Goal: Transaction & Acquisition: Purchase product/service

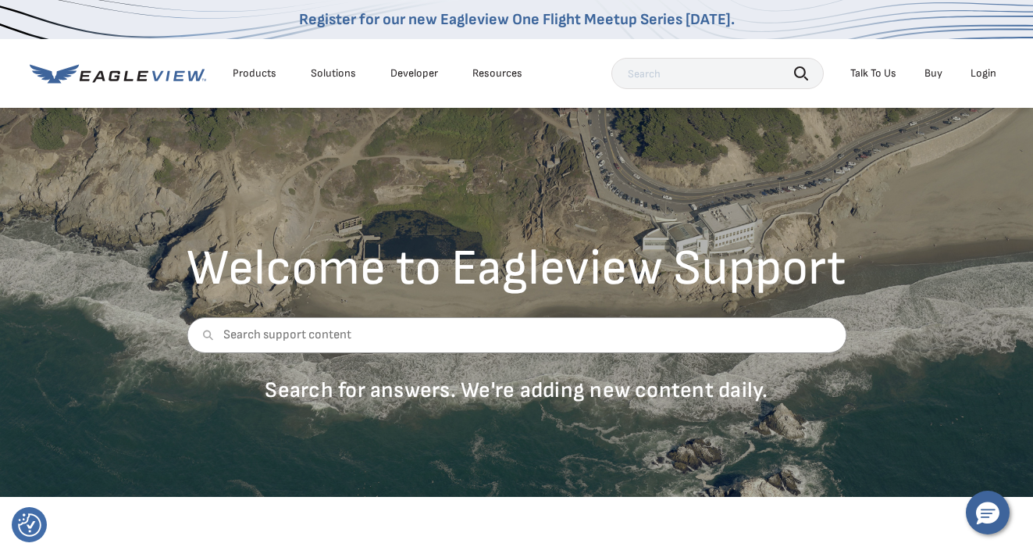
click at [250, 77] on div "Products" at bounding box center [255, 73] width 44 height 14
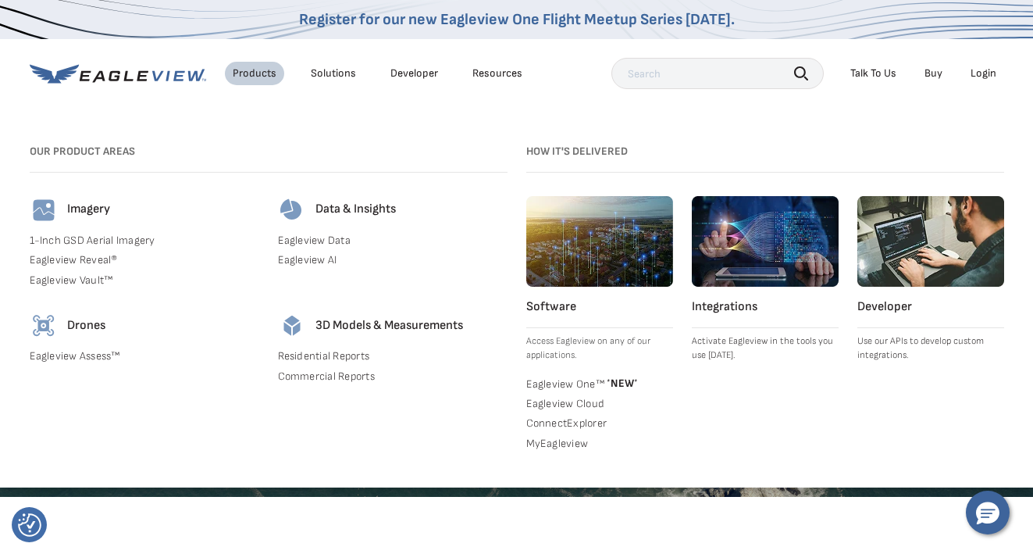
click at [306, 350] on link "Residential Reports" at bounding box center [393, 356] width 230 height 14
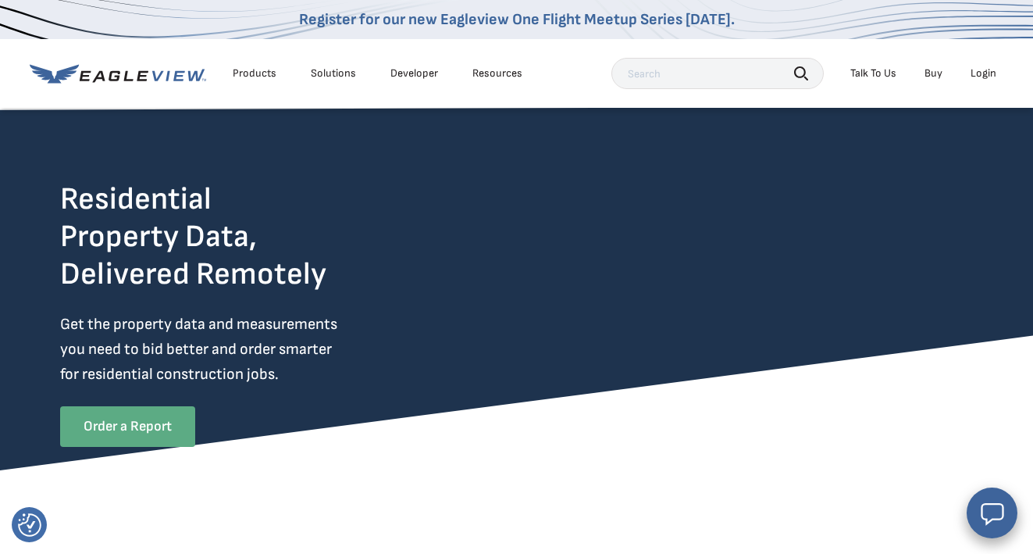
click at [148, 429] on link "Order a Report" at bounding box center [127, 426] width 135 height 41
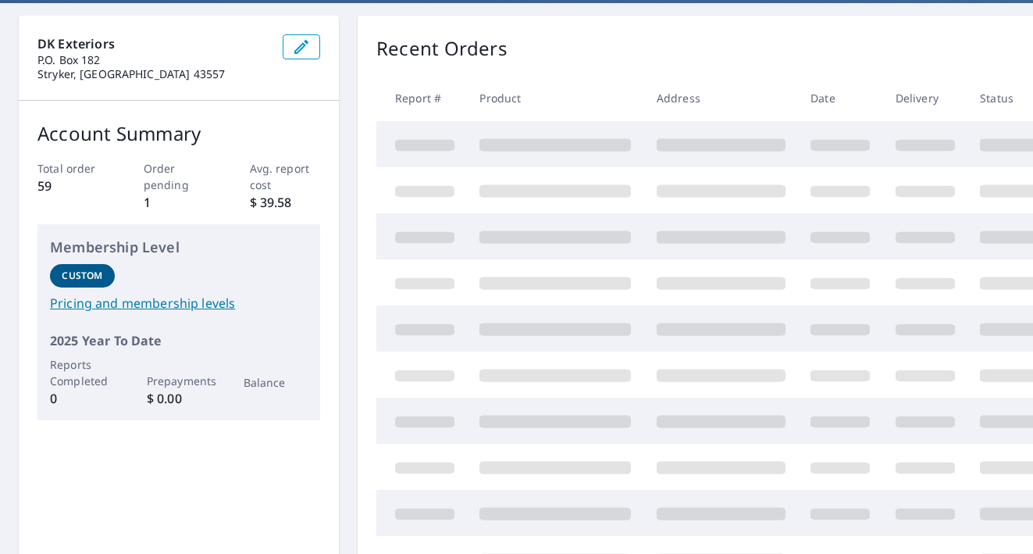
scroll to position [141, 0]
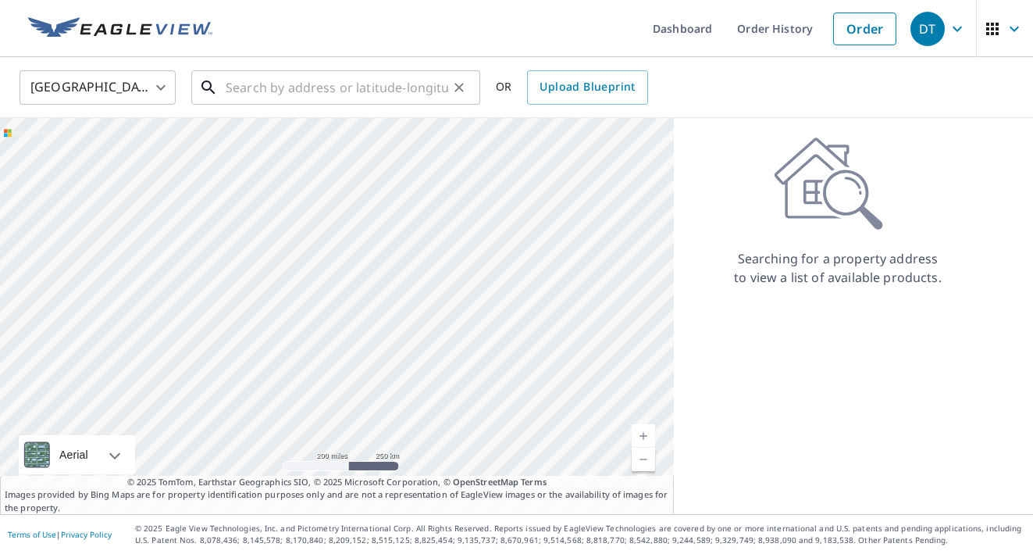
click at [280, 84] on input "text" at bounding box center [337, 88] width 223 height 44
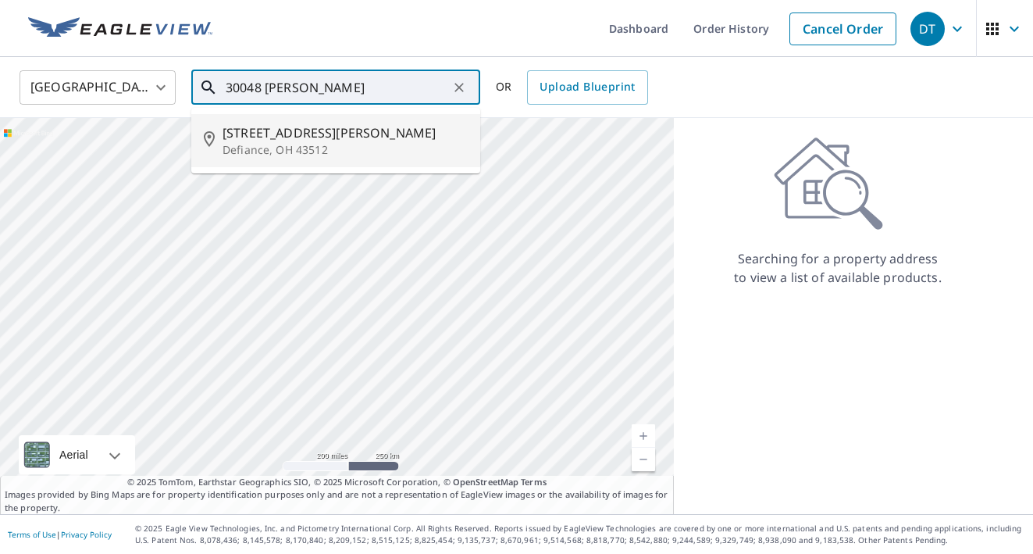
click at [312, 151] on p "Defiance, OH 43512" at bounding box center [345, 150] width 245 height 16
type input "30048 Allen Rd Defiance, OH 43512"
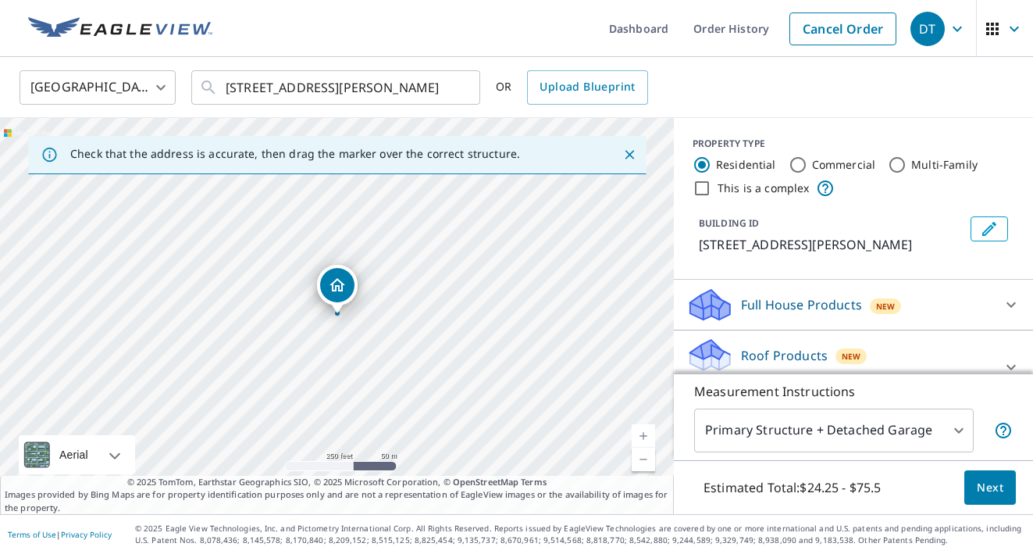
click at [772, 105] on div "United States US ​ 30048 Allen Rd Defiance, OH 43512 ​ OR Upload Blueprint" at bounding box center [516, 87] width 1033 height 61
click at [633, 151] on icon "Close" at bounding box center [629, 154] width 9 height 9
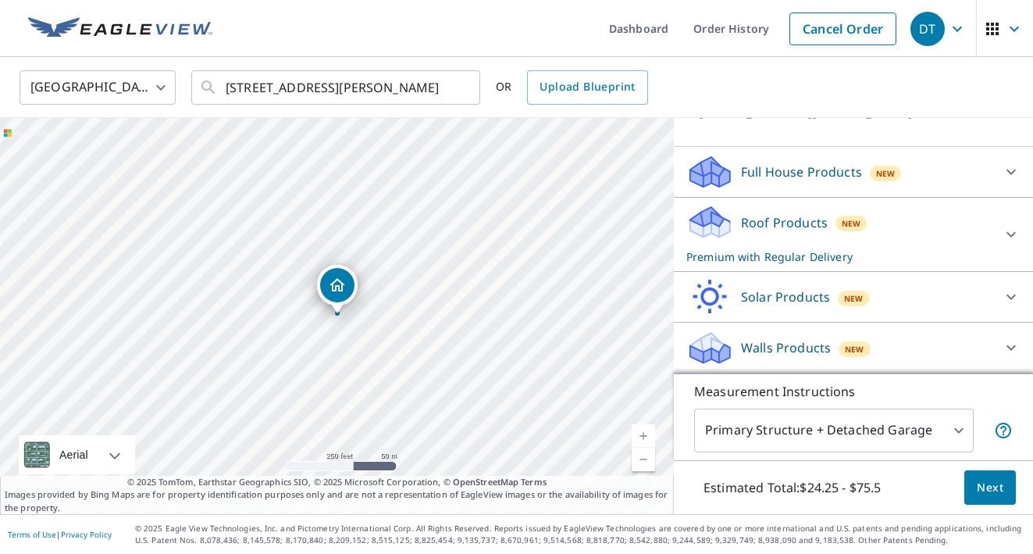
scroll to position [133, 0]
click at [996, 344] on div at bounding box center [1011, 347] width 37 height 37
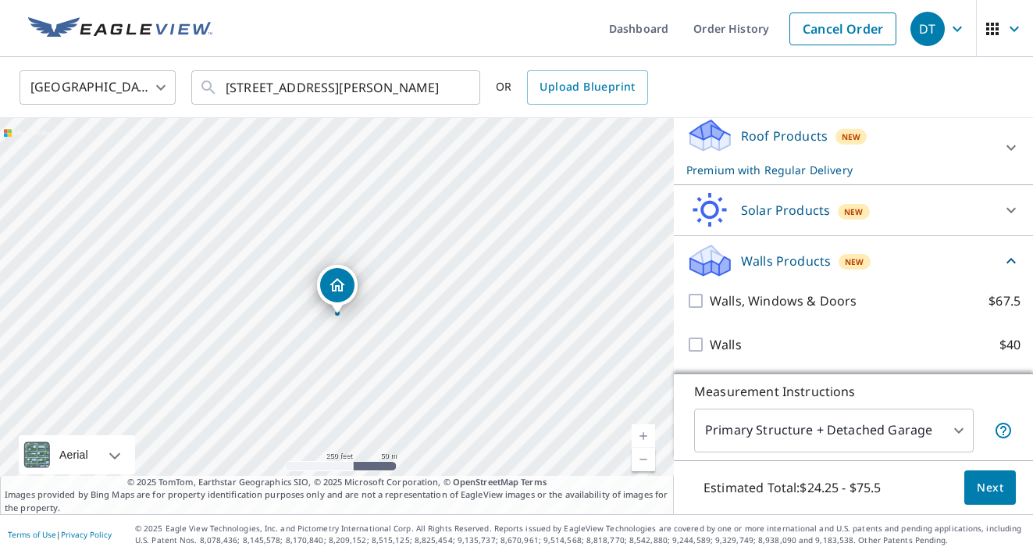
scroll to position [219, 0]
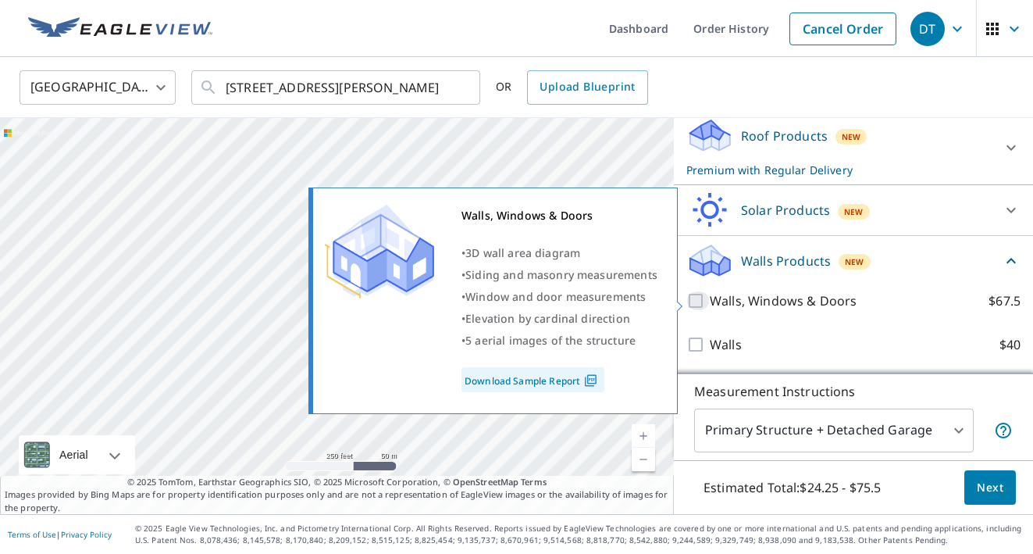
click at [694, 301] on input "Walls, Windows & Doors $67.5" at bounding box center [698, 300] width 23 height 19
checkbox input "true"
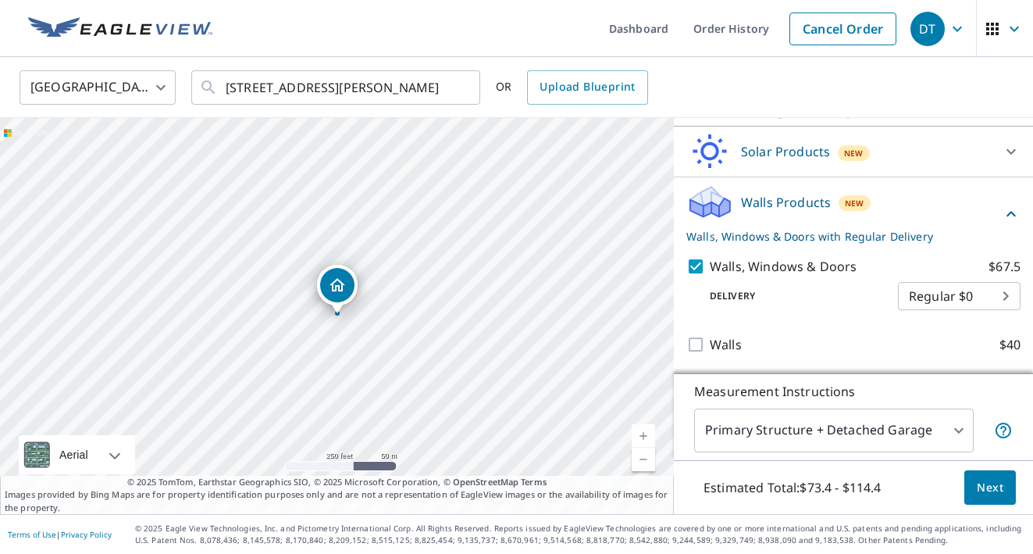
scroll to position [278, 0]
click at [883, 97] on div "United States US ​ 30048 Allen Rd Defiance, OH 43512 ​ OR Upload Blueprint" at bounding box center [511, 87] width 1007 height 37
